Goal: Transaction & Acquisition: Book appointment/travel/reservation

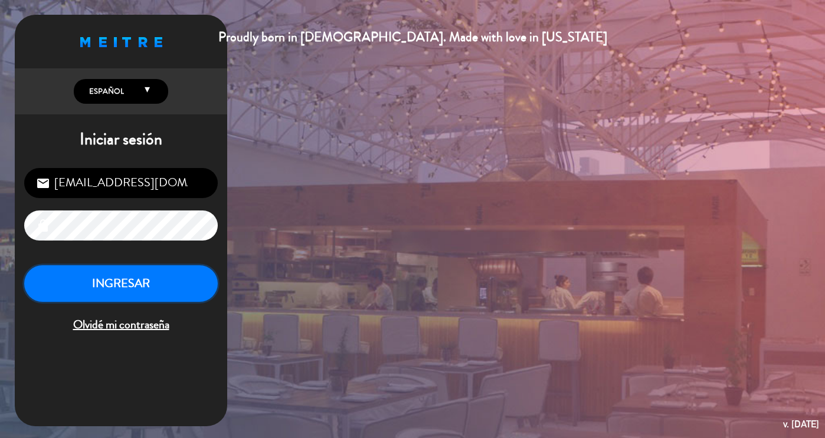
click at [151, 291] on button "INGRESAR" at bounding box center [120, 283] width 193 height 37
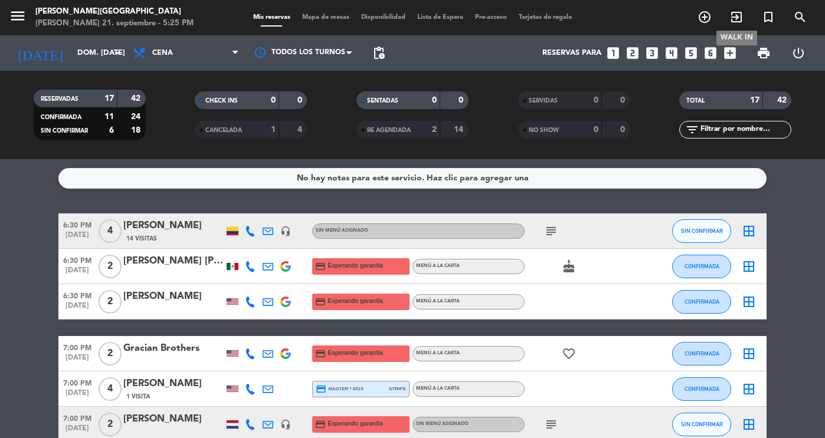
click at [737, 24] on icon "exit_to_app" at bounding box center [736, 17] width 14 height 14
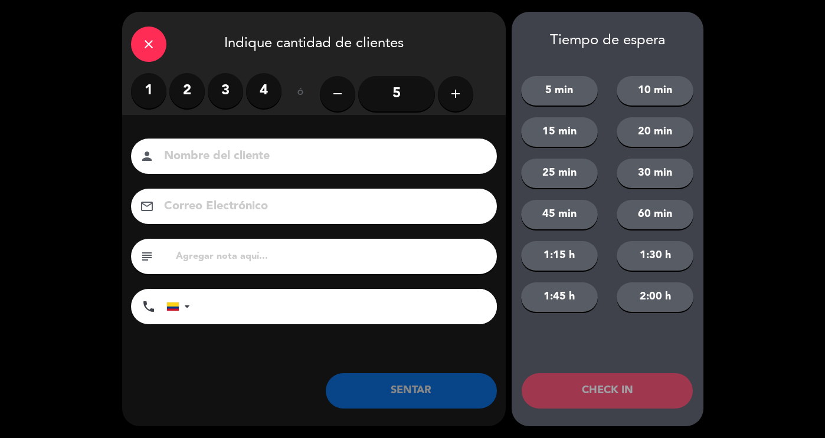
click at [147, 42] on icon "close" at bounding box center [149, 44] width 14 height 14
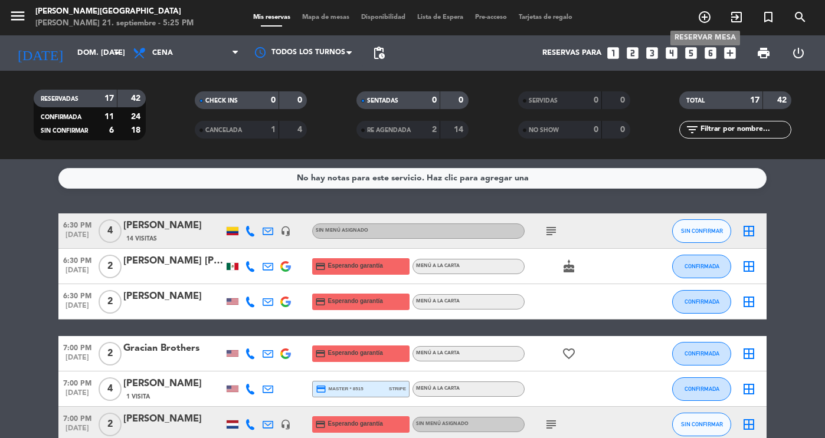
click at [695, 14] on span "add_circle_outline" at bounding box center [704, 17] width 32 height 20
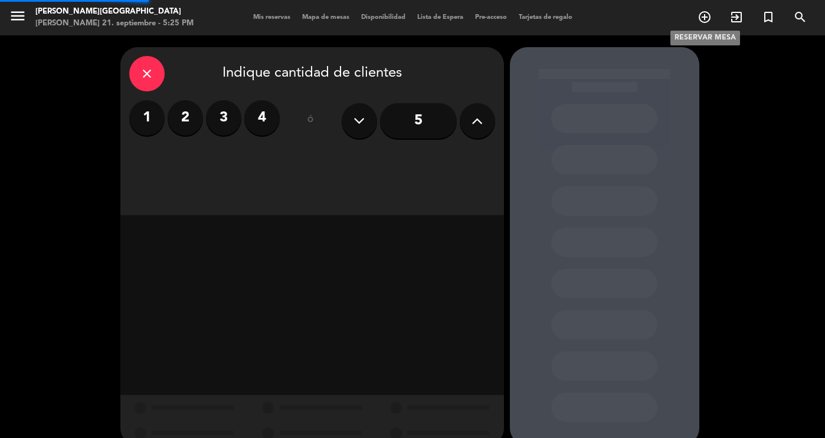
click at [700, 15] on icon "add_circle_outline" at bounding box center [704, 17] width 14 height 14
click at [177, 123] on label "2" at bounding box center [185, 117] width 35 height 35
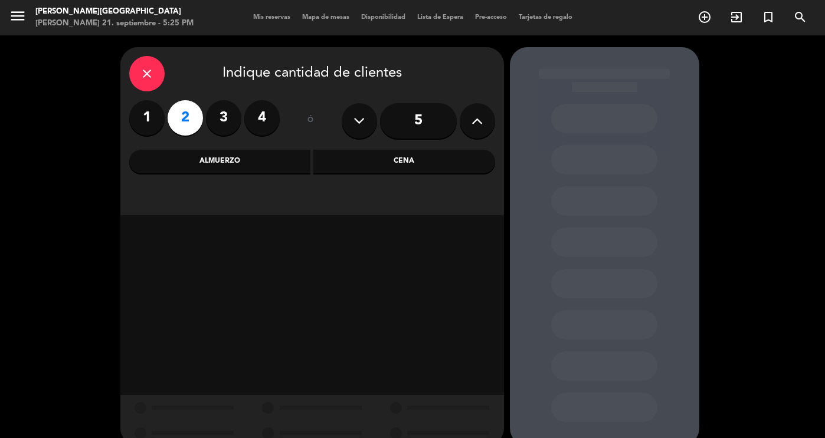
click at [394, 163] on div "Cena" at bounding box center [404, 162] width 182 height 24
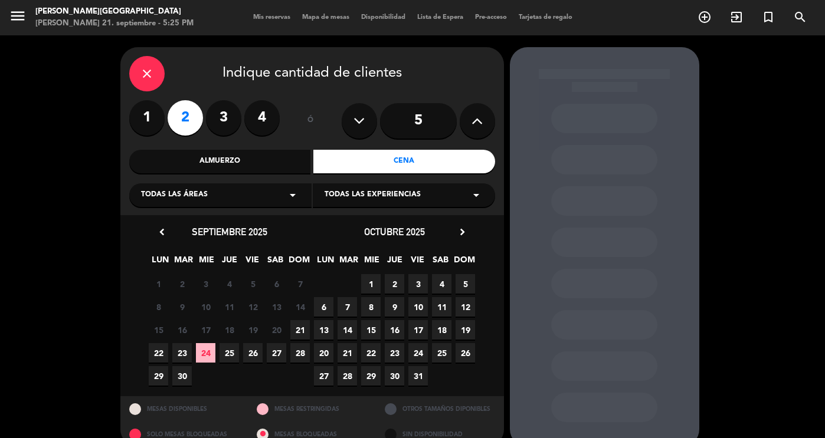
click at [291, 328] on span "21" at bounding box center [299, 329] width 19 height 19
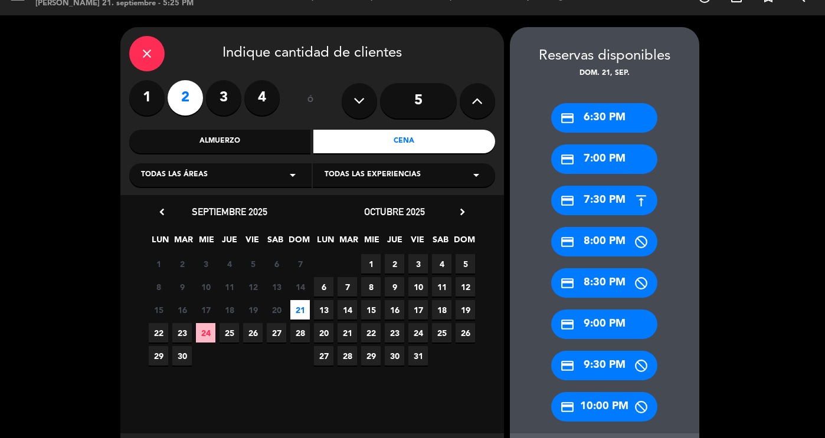
click at [609, 126] on div "credit_card 6:30 PM" at bounding box center [604, 117] width 106 height 29
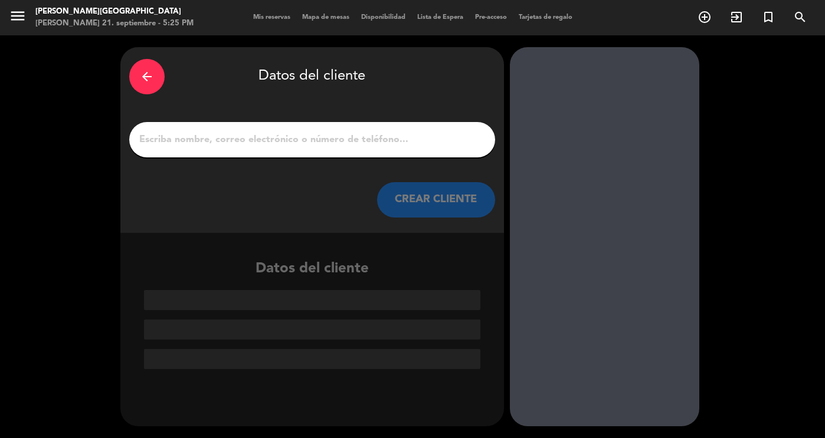
click at [311, 134] on input "1" at bounding box center [312, 140] width 348 height 17
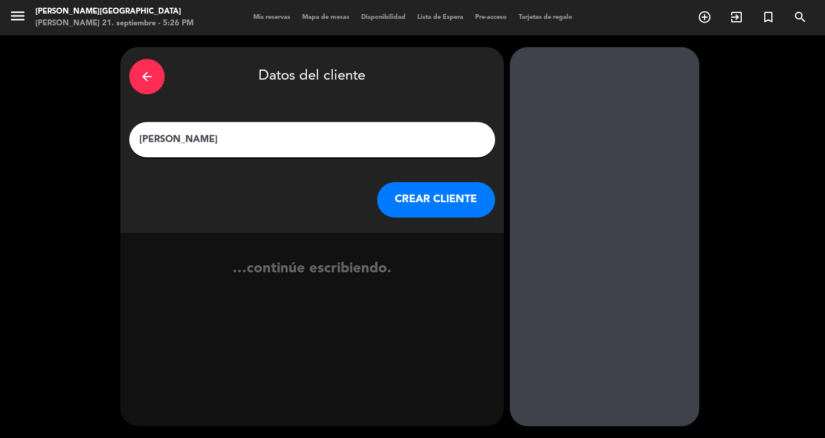
click at [176, 140] on input "[PERSON_NAME]" at bounding box center [312, 140] width 348 height 17
type input "[PERSON_NAME]"
click at [474, 188] on button "CREAR CLIENTE" at bounding box center [436, 199] width 118 height 35
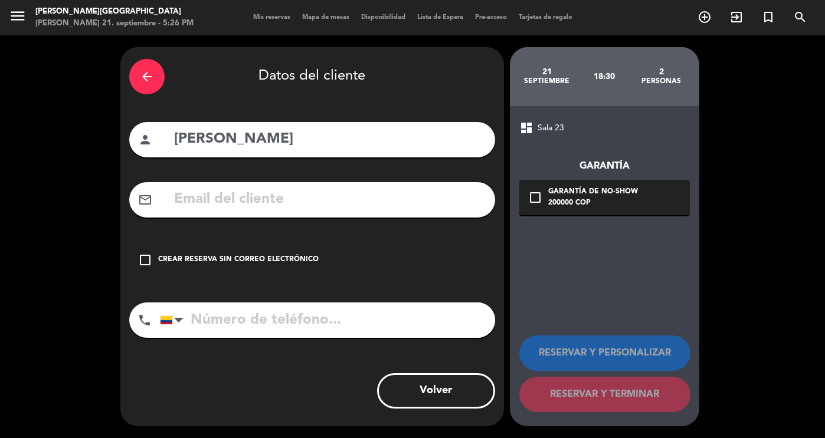
click at [281, 317] on input "tel" at bounding box center [327, 320] width 335 height 35
type input "3184163347"
click at [248, 257] on div "Crear reserva sin correo electrónico" at bounding box center [238, 260] width 160 height 12
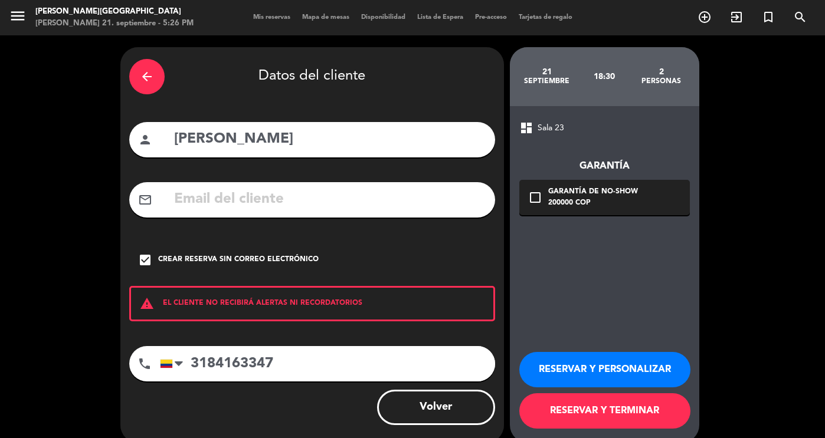
click at [625, 412] on button "RESERVAR Y TERMINAR" at bounding box center [604, 410] width 171 height 35
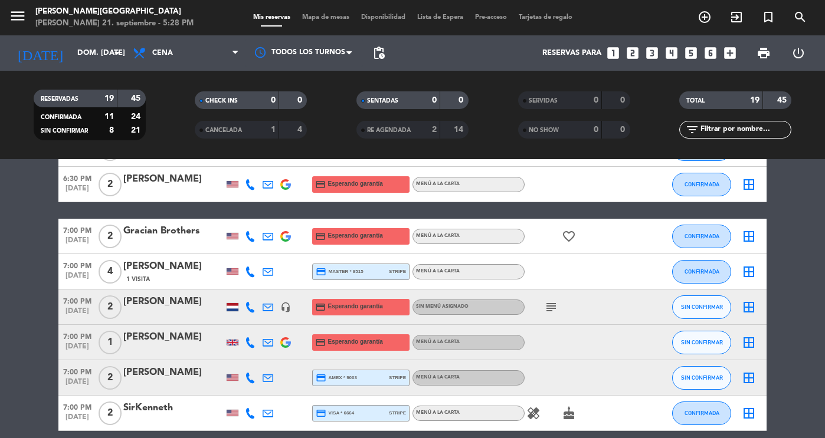
scroll to position [162, 0]
